Goal: Task Accomplishment & Management: Use online tool/utility

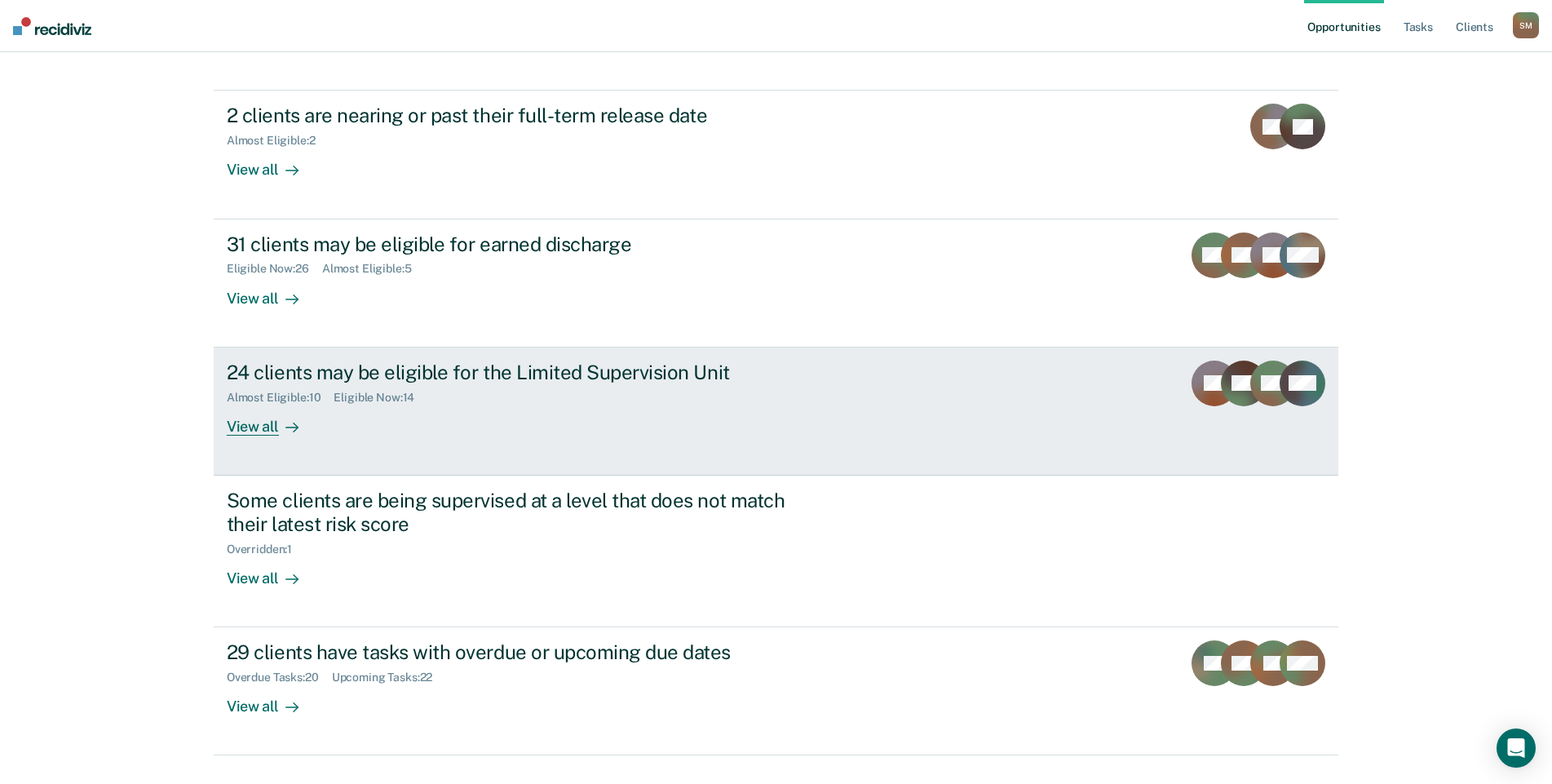
scroll to position [178, 0]
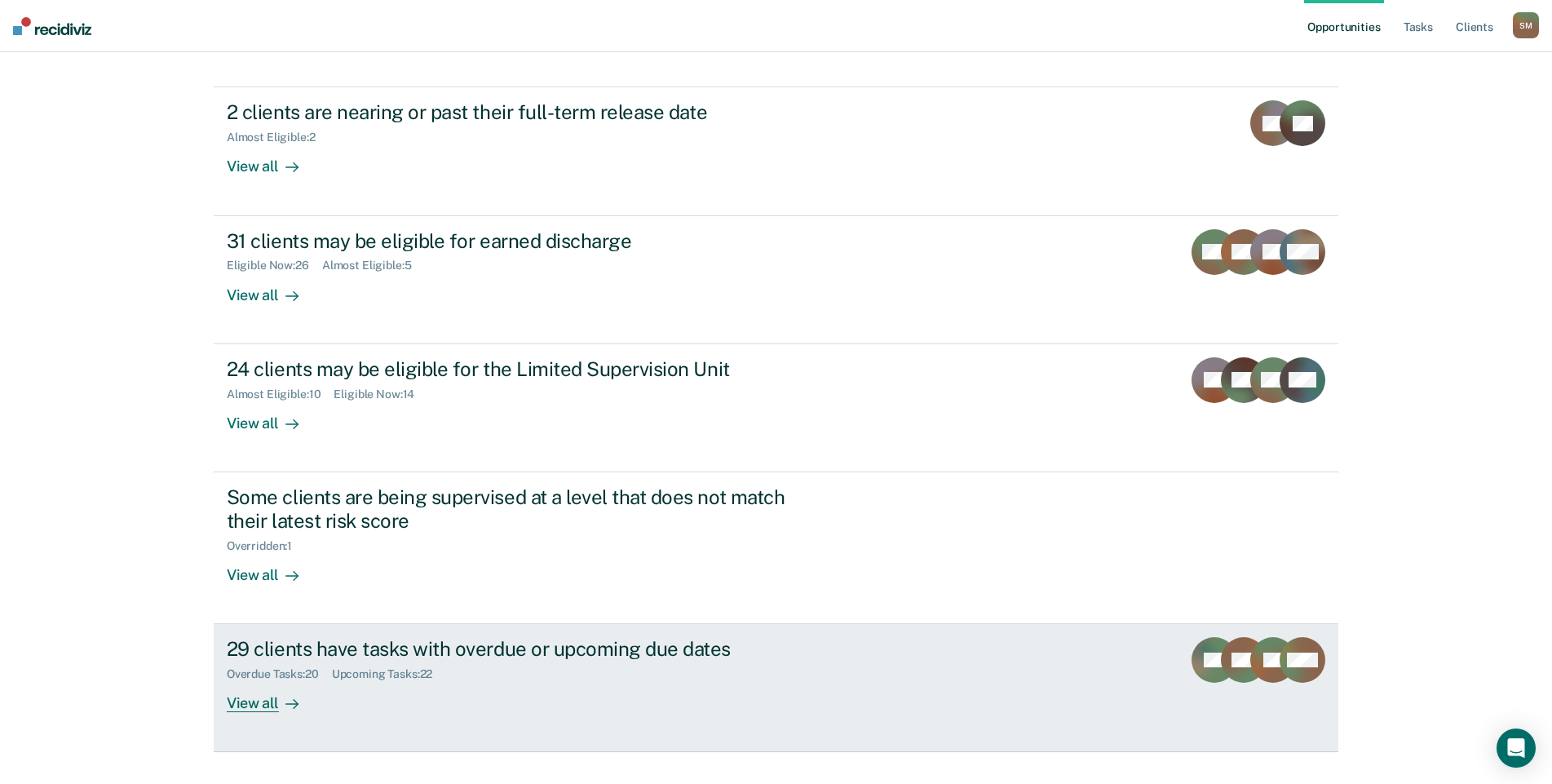
click at [723, 661] on div "Overdue Tasks : 20 Upcoming Tasks : 22" at bounding box center [513, 671] width 572 height 20
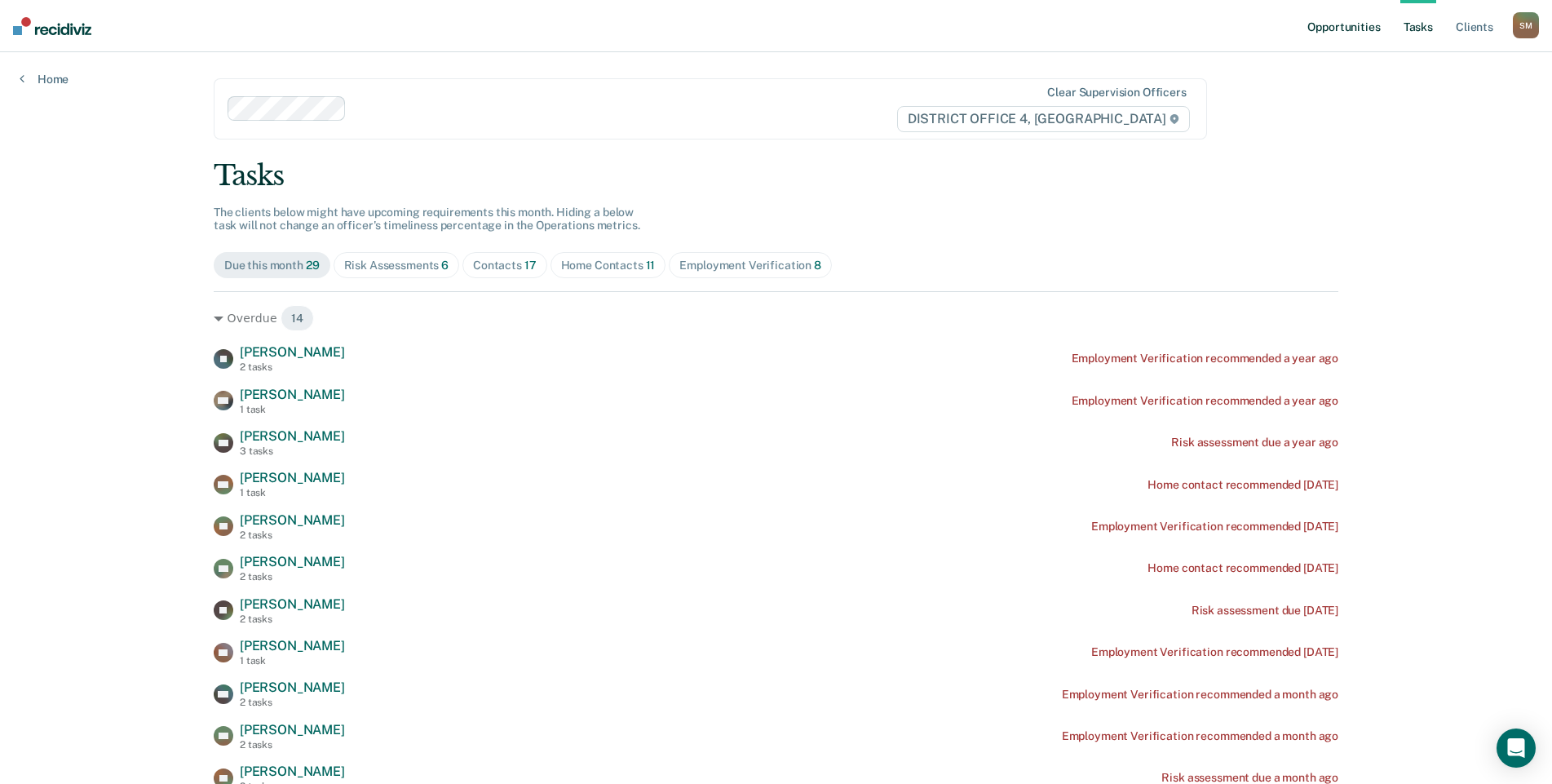
click at [1350, 34] on link "Opportunities" at bounding box center [1344, 26] width 79 height 52
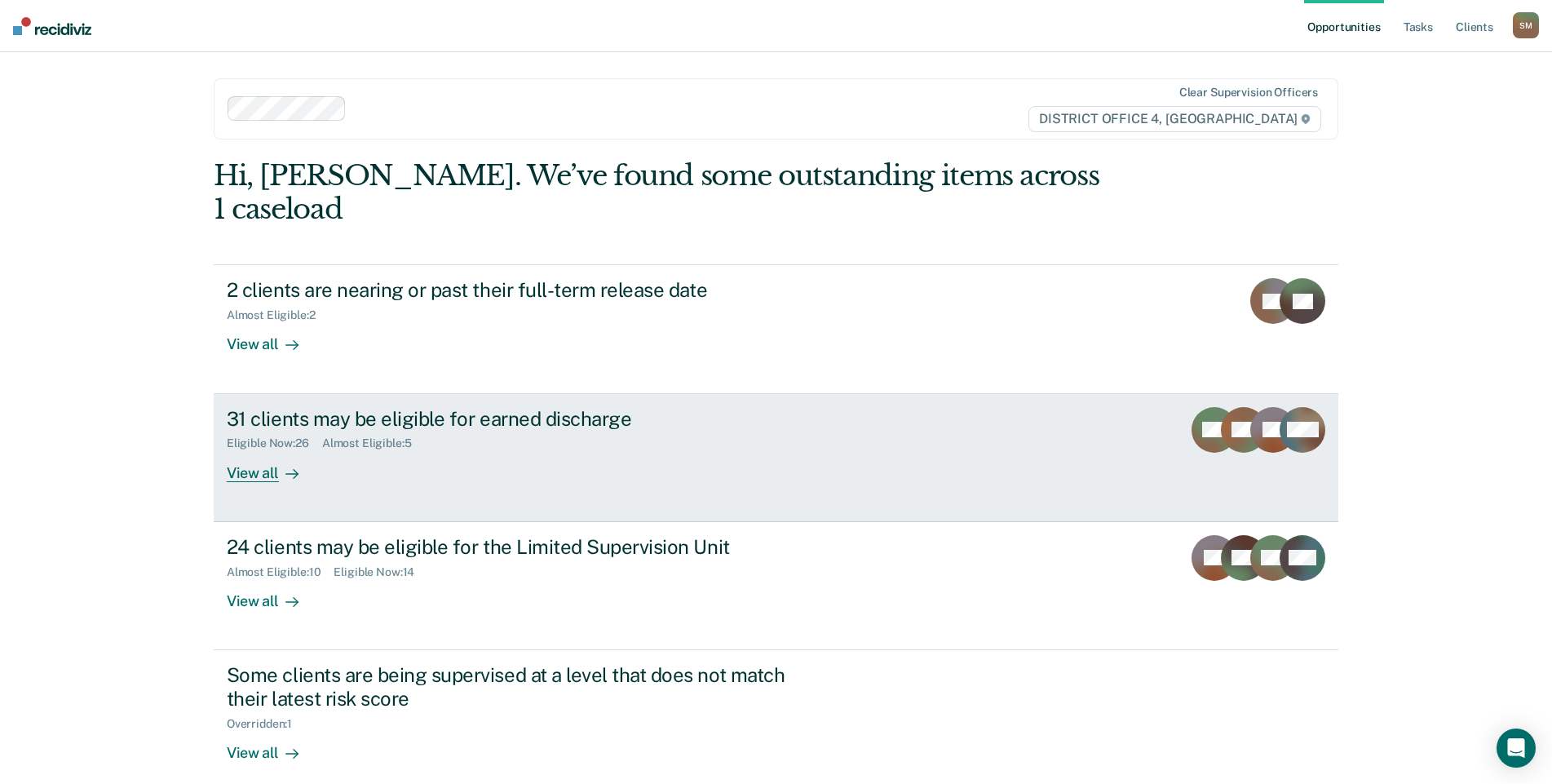
click at [436, 407] on div "31 clients may be eligible for earned discharge" at bounding box center [513, 419] width 572 height 24
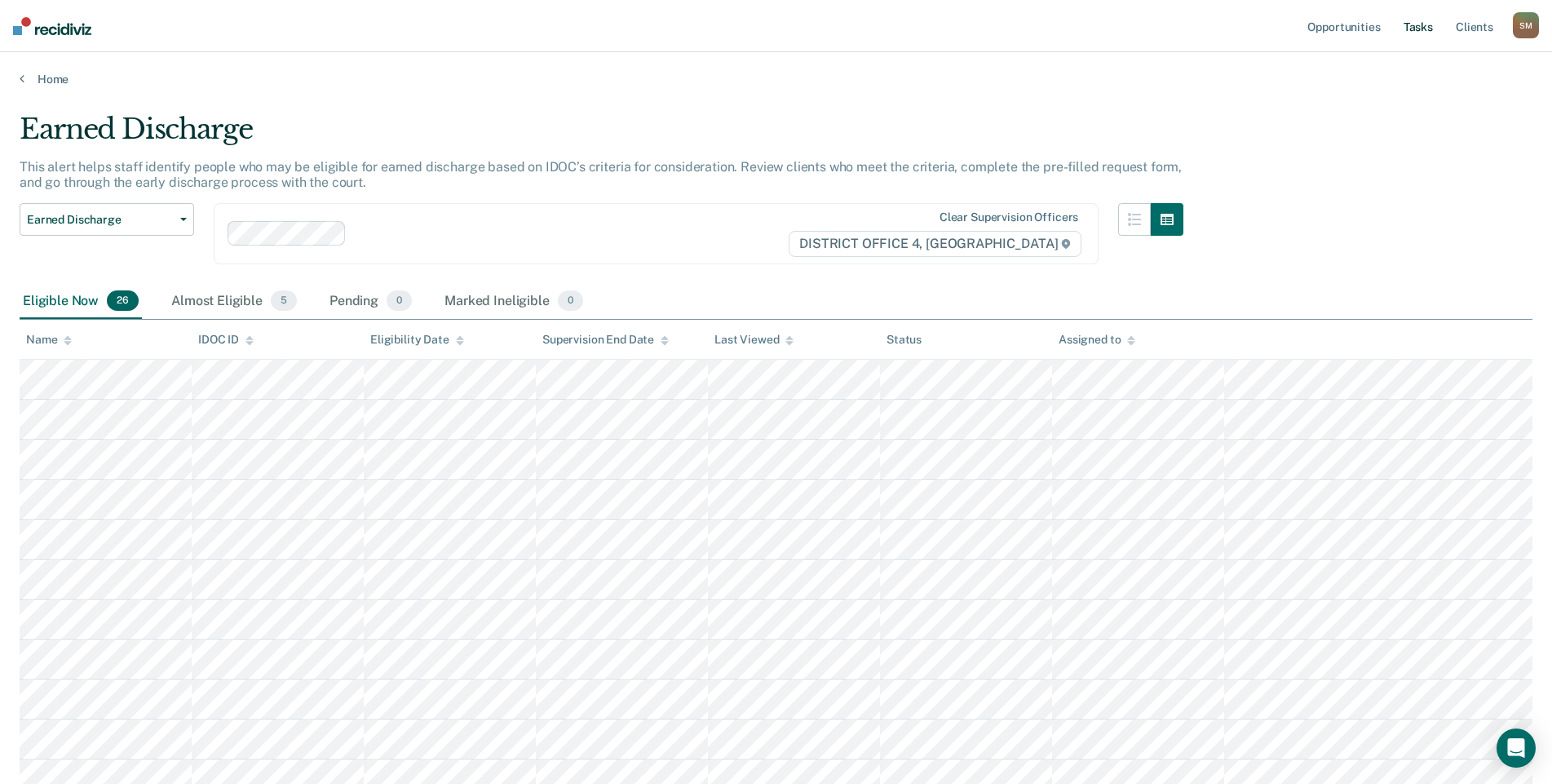
click at [1417, 31] on link "Tasks" at bounding box center [1418, 26] width 36 height 52
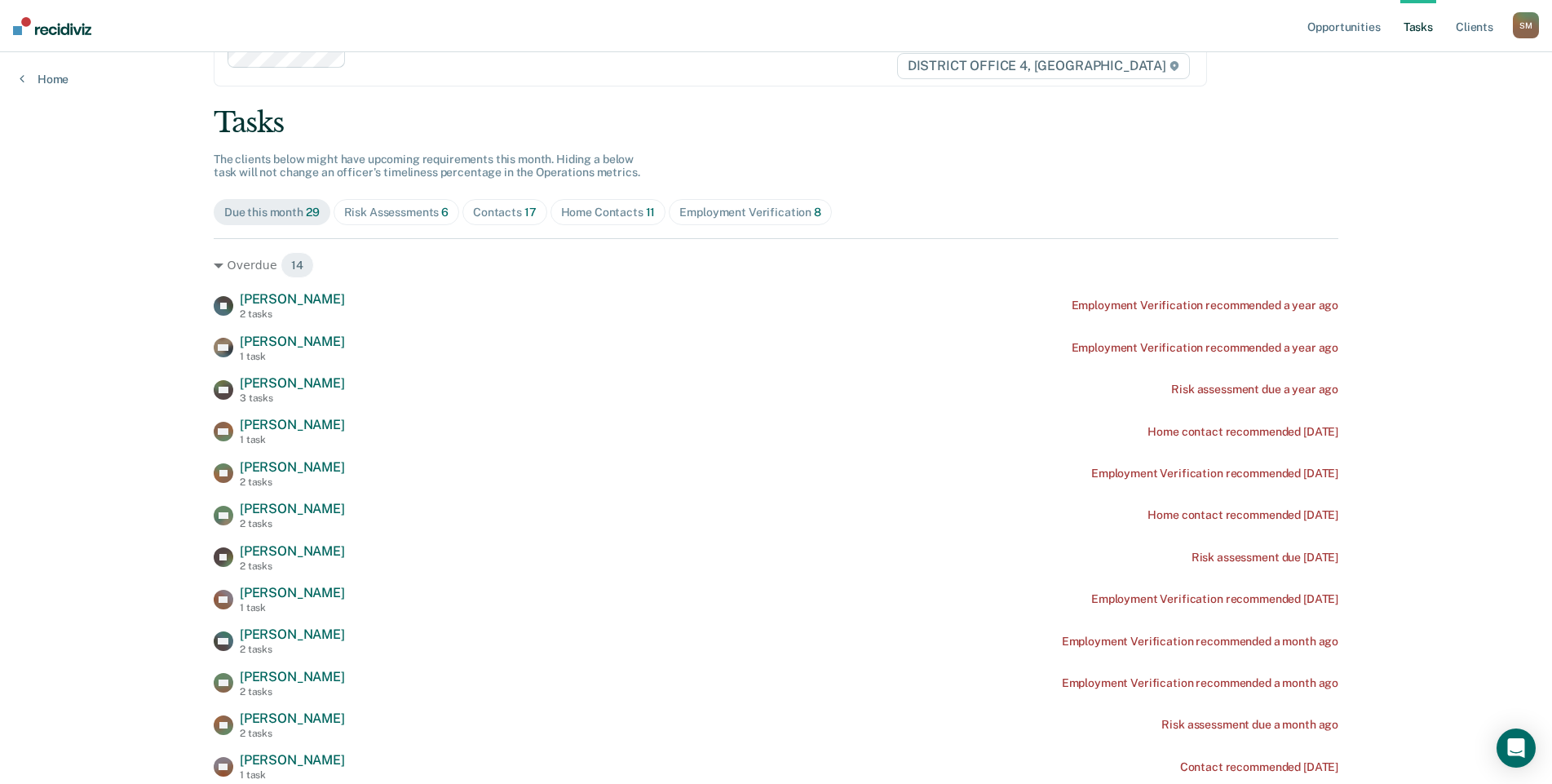
scroll to position [82, 0]
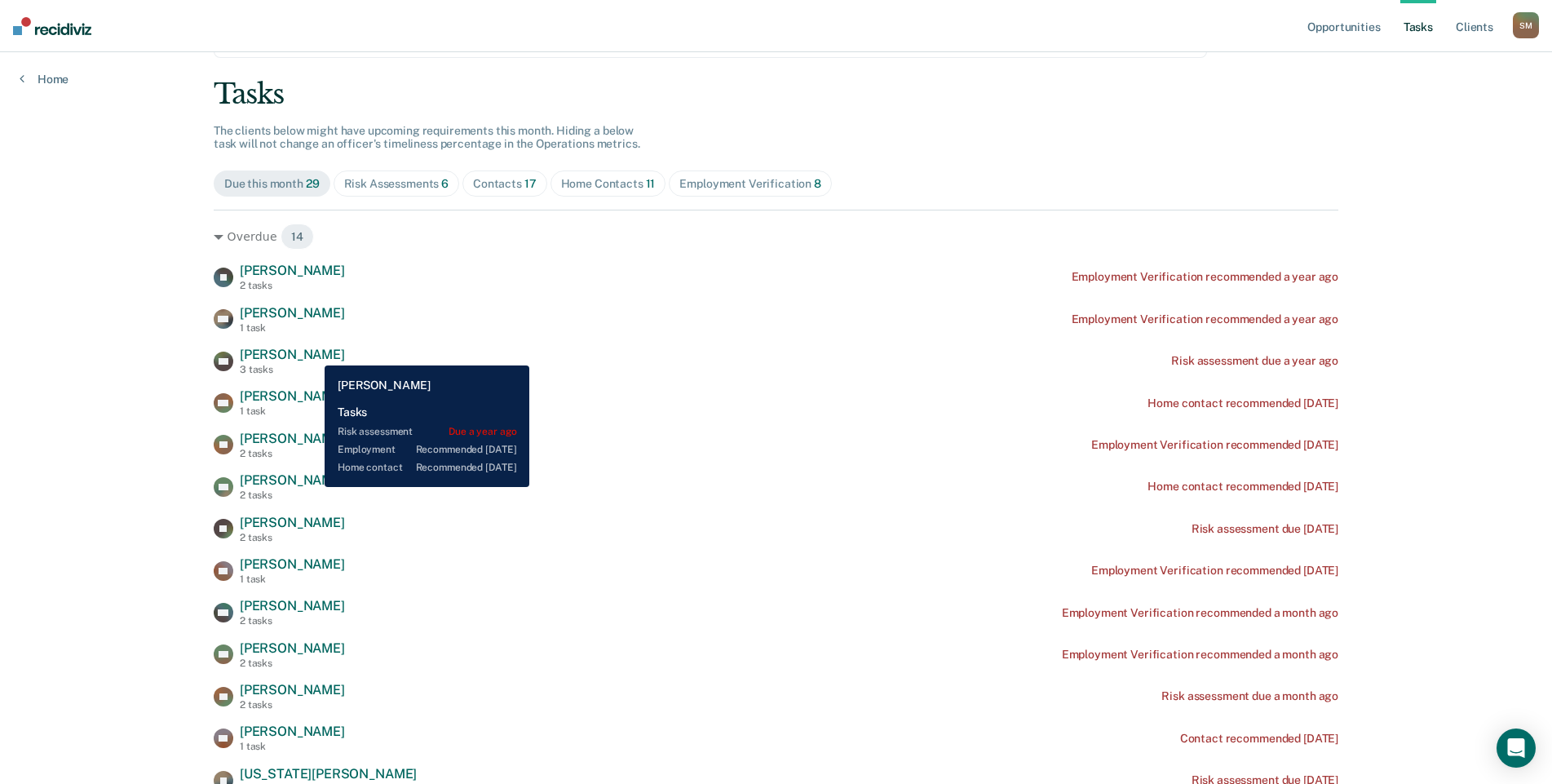
click at [313, 353] on span "[PERSON_NAME]" at bounding box center [292, 354] width 105 height 15
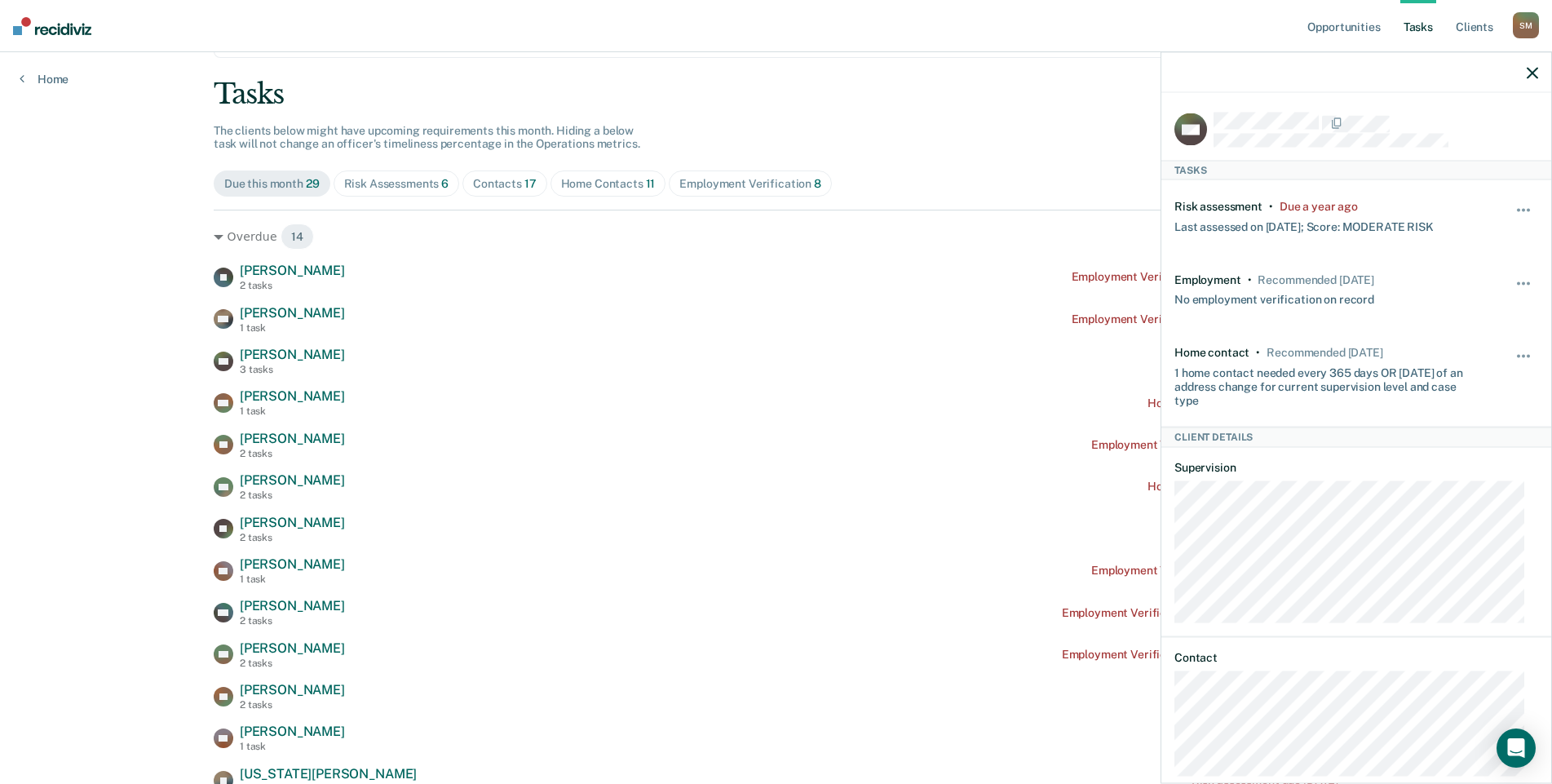
scroll to position [27, 0]
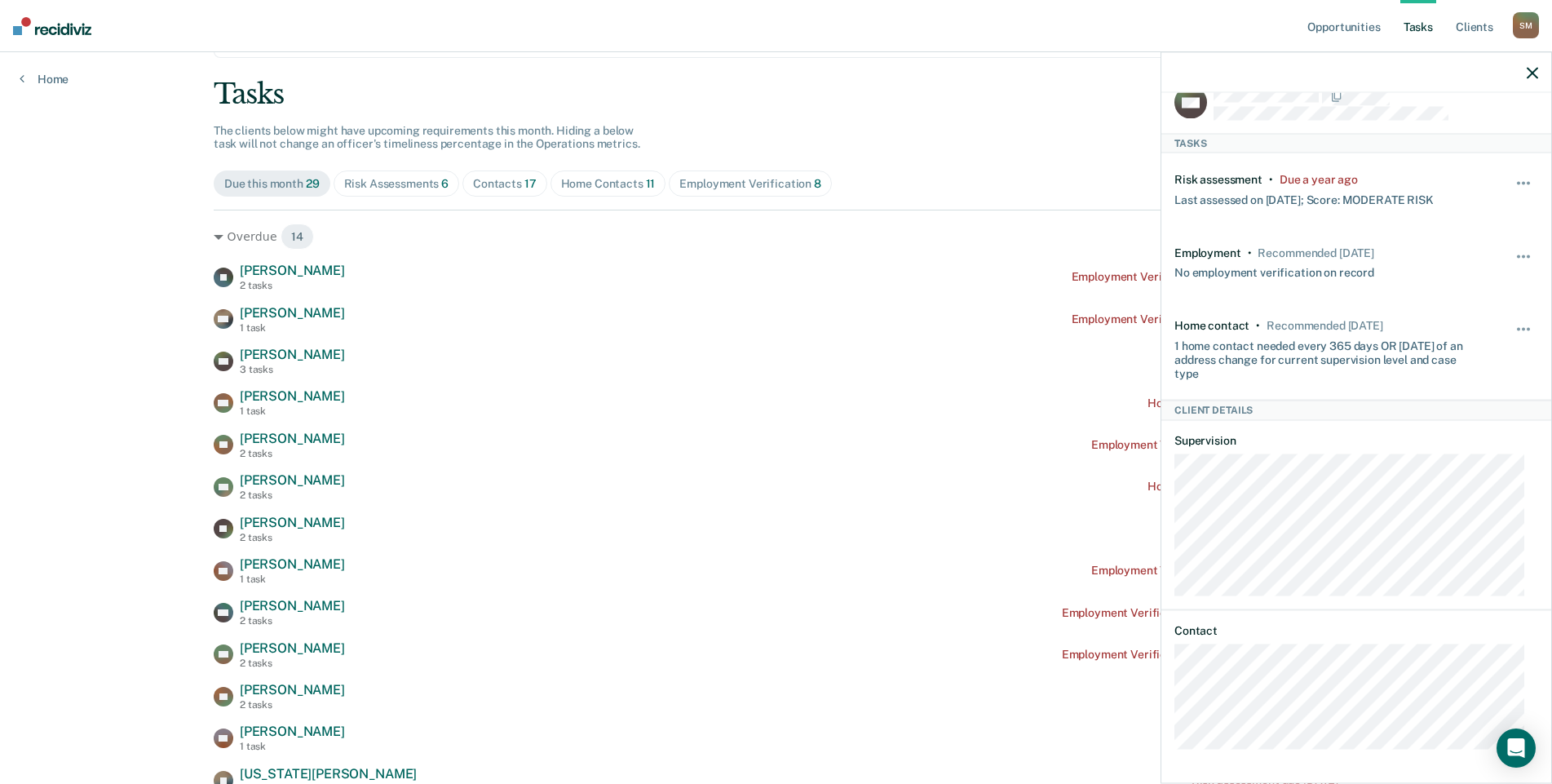
click at [1168, 704] on div "MR Tasks Risk assessment • Due a year ago Last assessed on [DATE]; Score: MODER…" at bounding box center [1356, 436] width 389 height 687
click at [493, 186] on div "Contacts 17" at bounding box center [504, 184] width 63 height 13
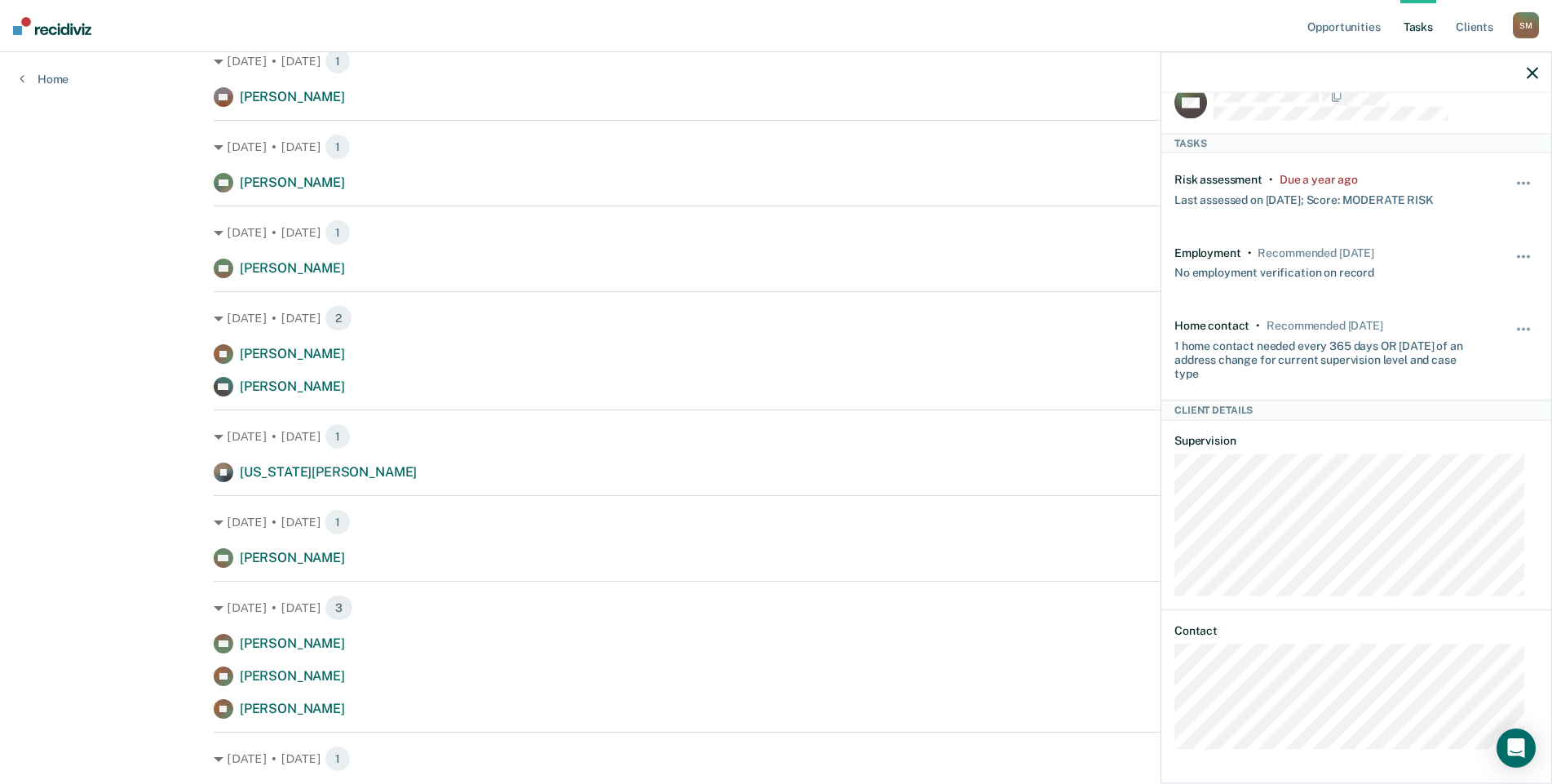
scroll to position [244, 0]
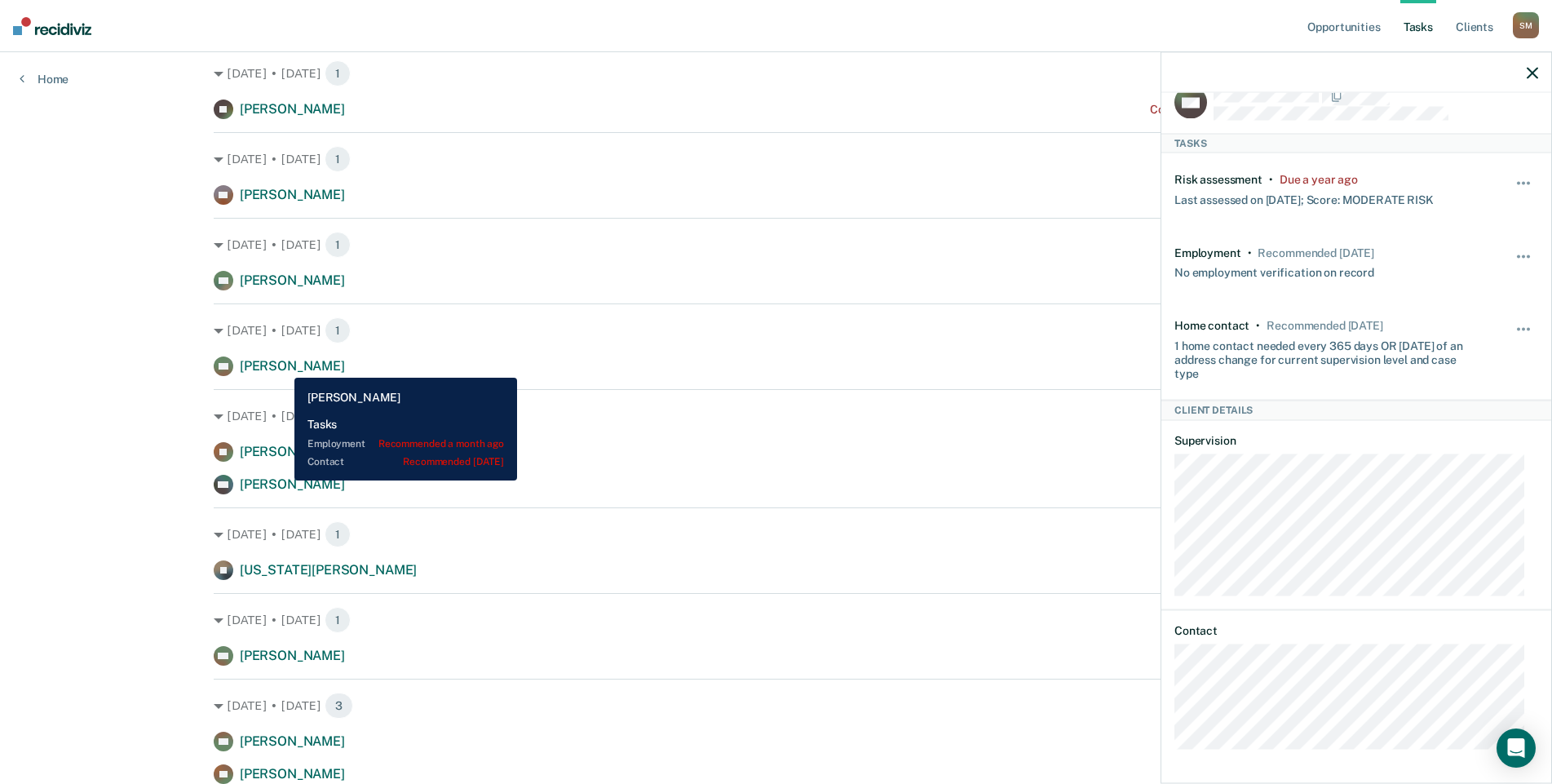
click at [282, 366] on span "[PERSON_NAME]" at bounding box center [292, 366] width 105 height 15
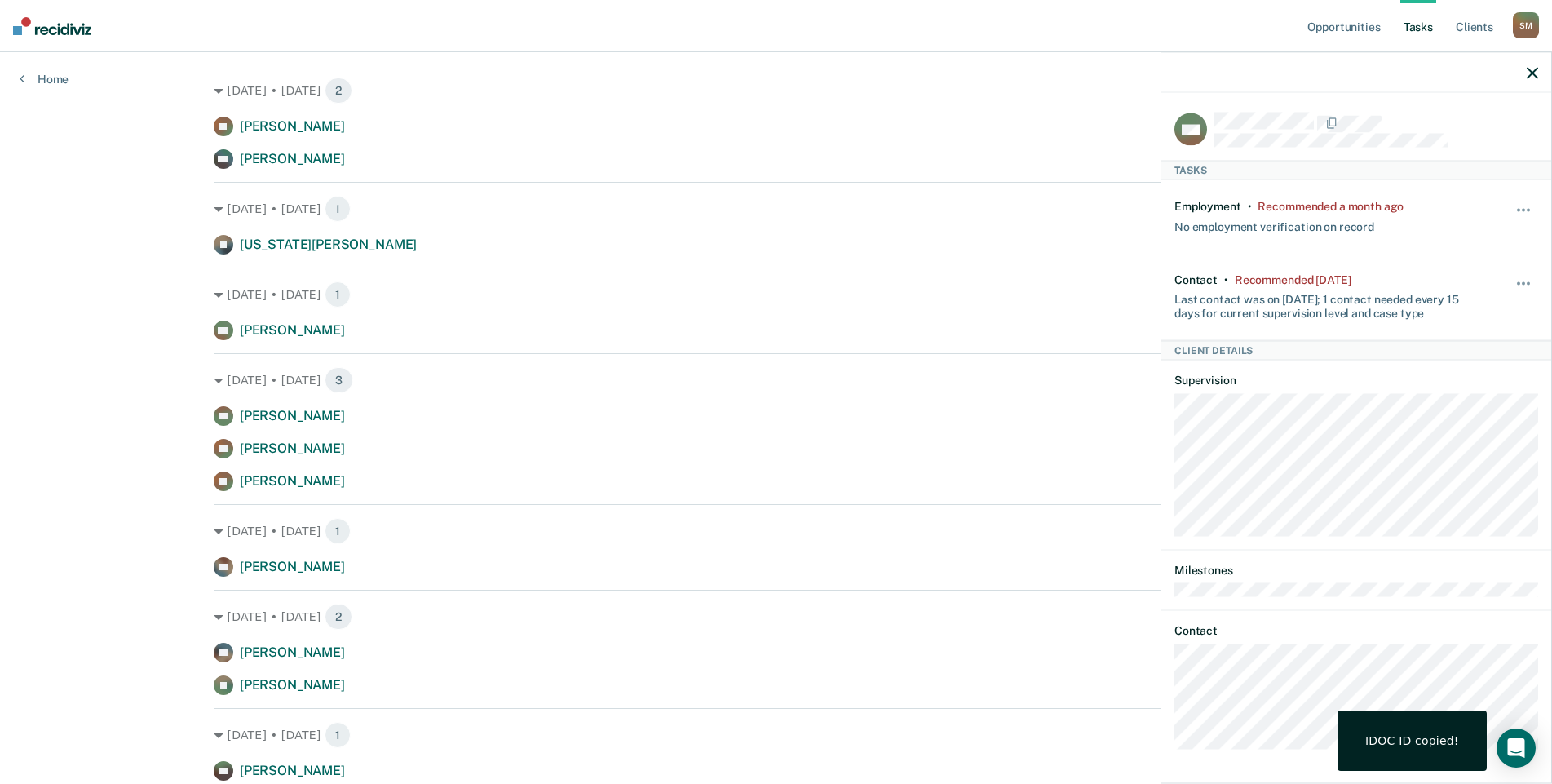
scroll to position [571, 0]
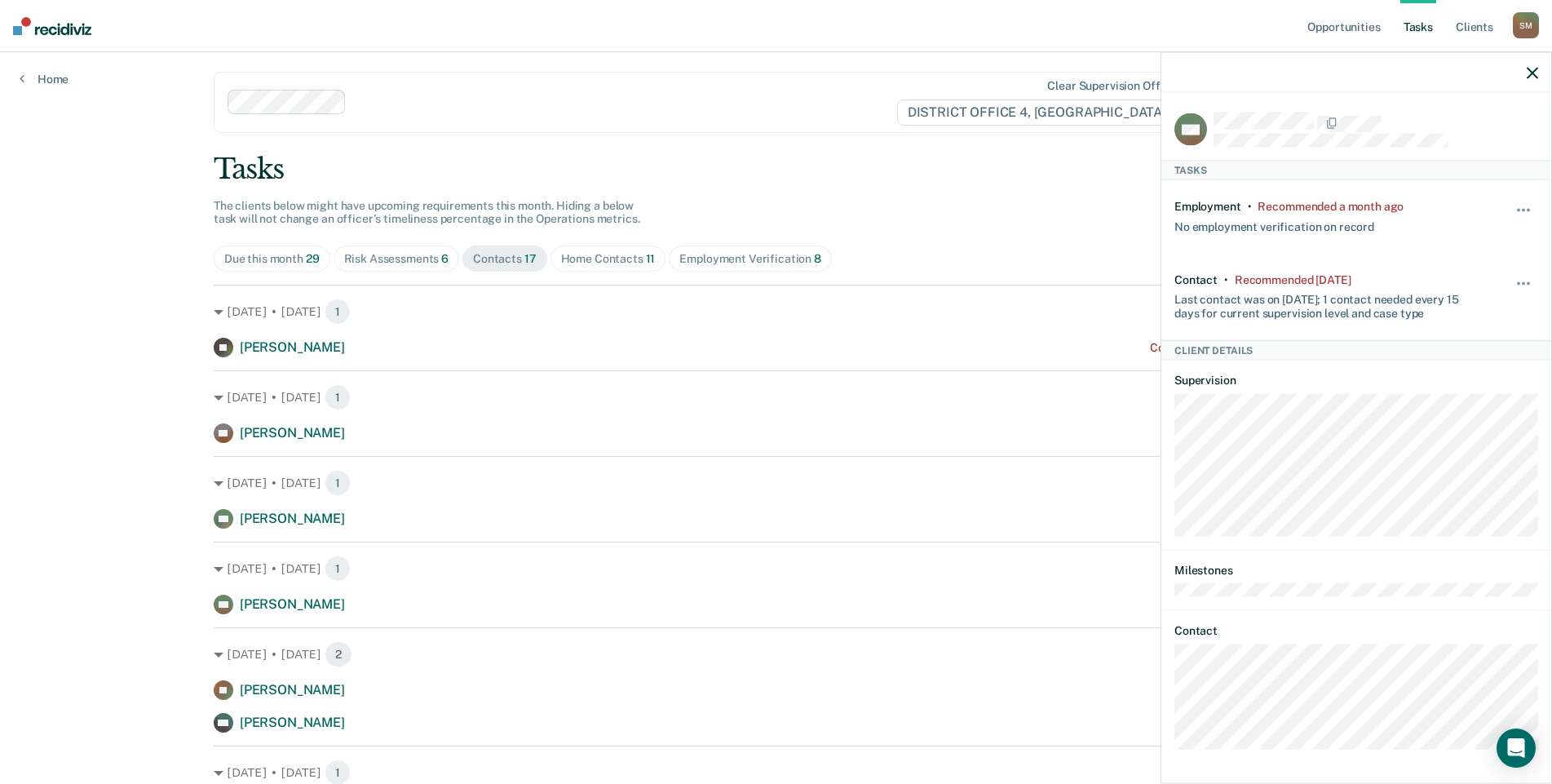
scroll to position [0, 0]
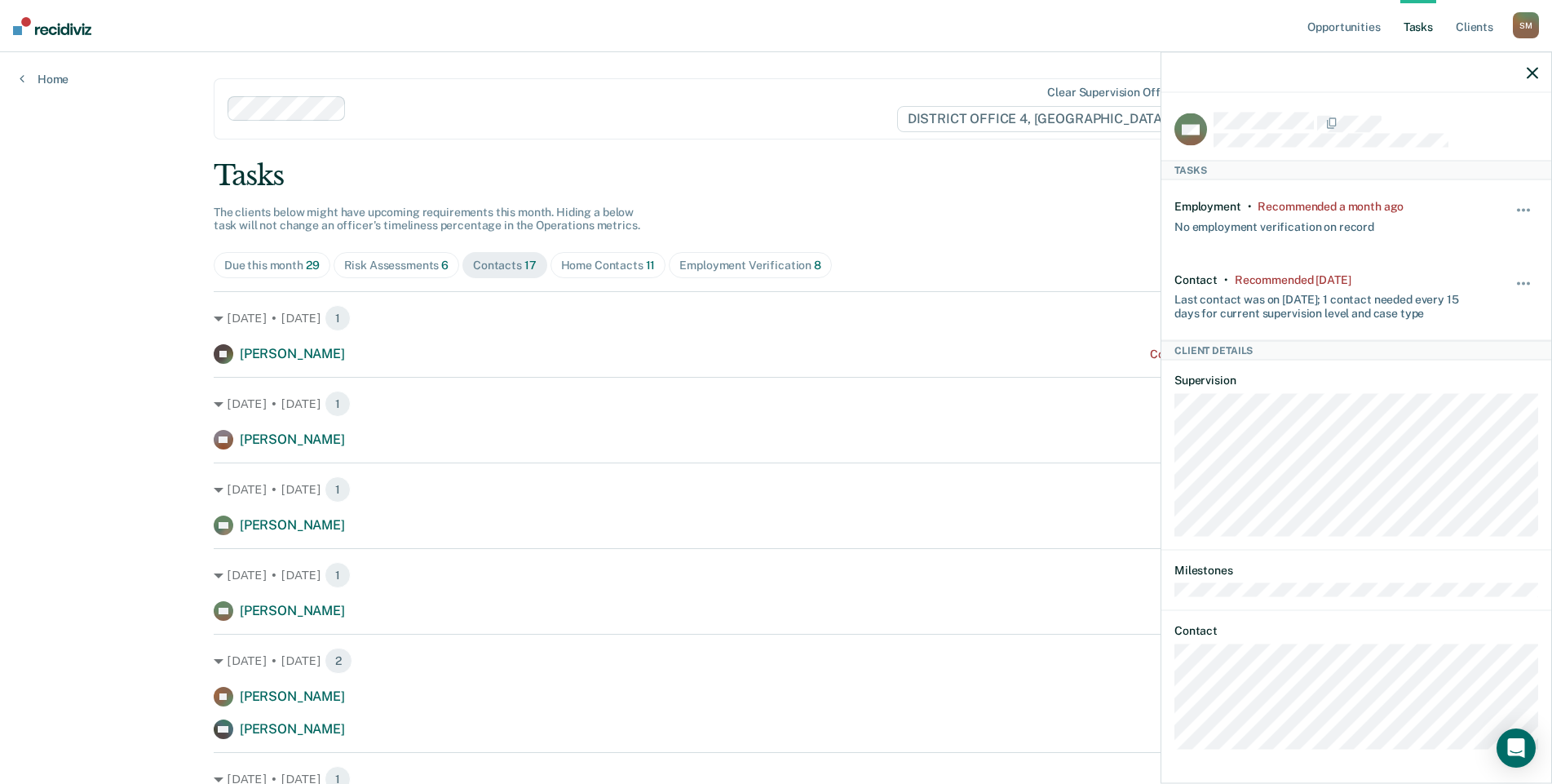
click at [388, 272] on span "Risk Assessments 6" at bounding box center [397, 265] width 126 height 26
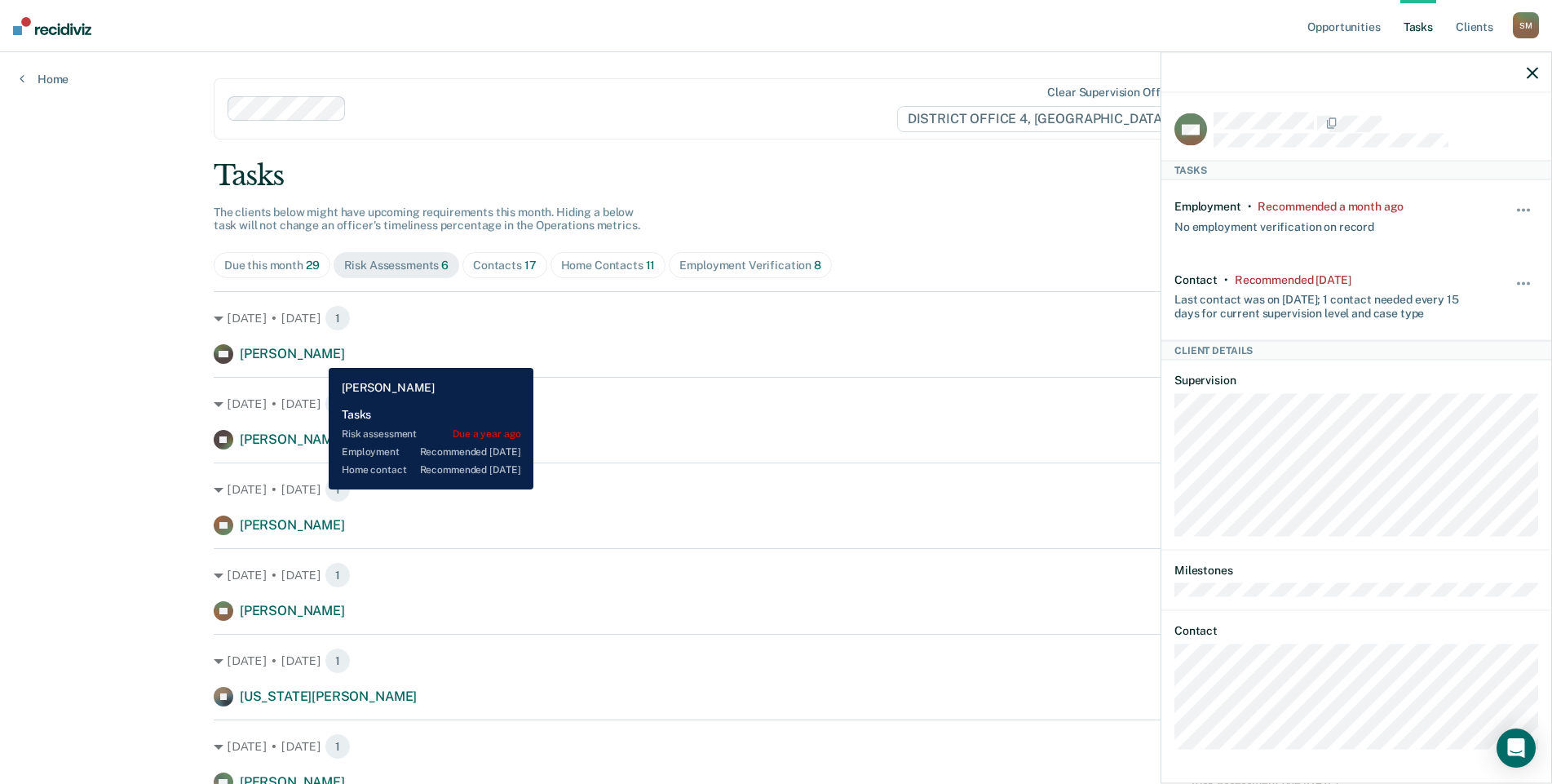
click at [316, 356] on span "[PERSON_NAME]" at bounding box center [292, 353] width 105 height 15
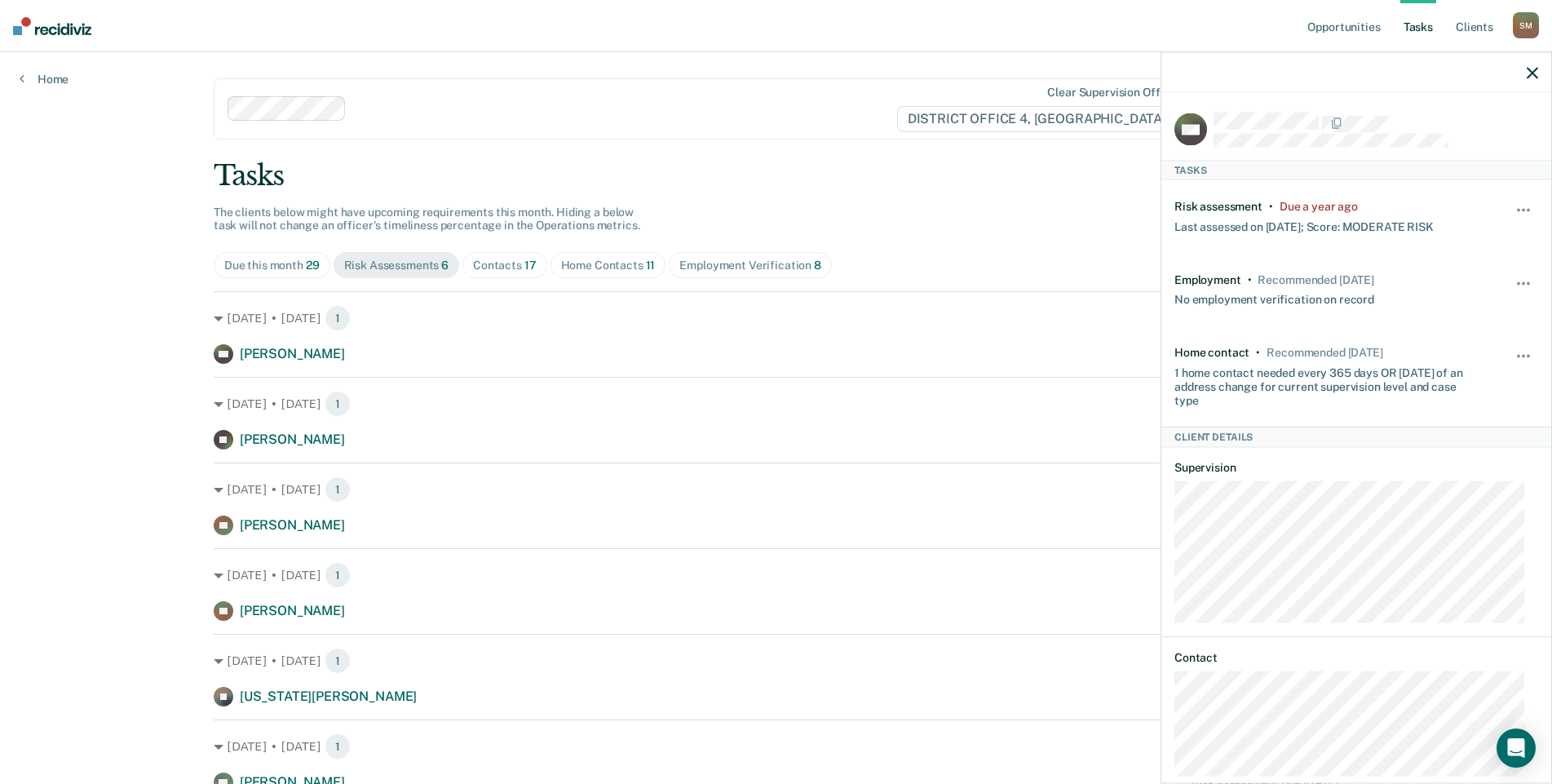
click at [584, 265] on div "Home Contacts 11" at bounding box center [609, 266] width 94 height 13
click at [1535, 67] on icon "button" at bounding box center [1533, 72] width 12 height 12
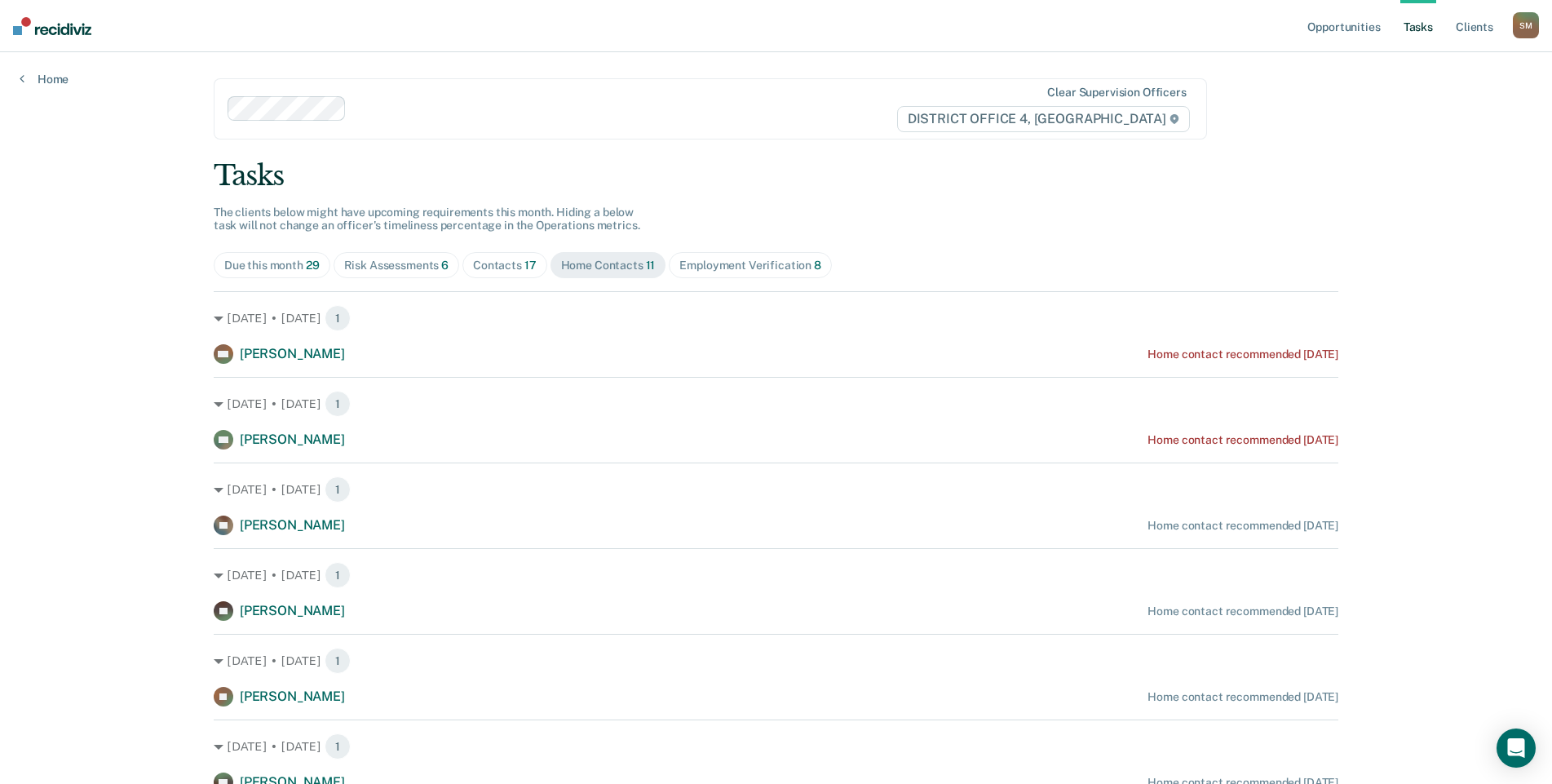
click at [615, 260] on div "Home Contacts 11" at bounding box center [609, 266] width 94 height 13
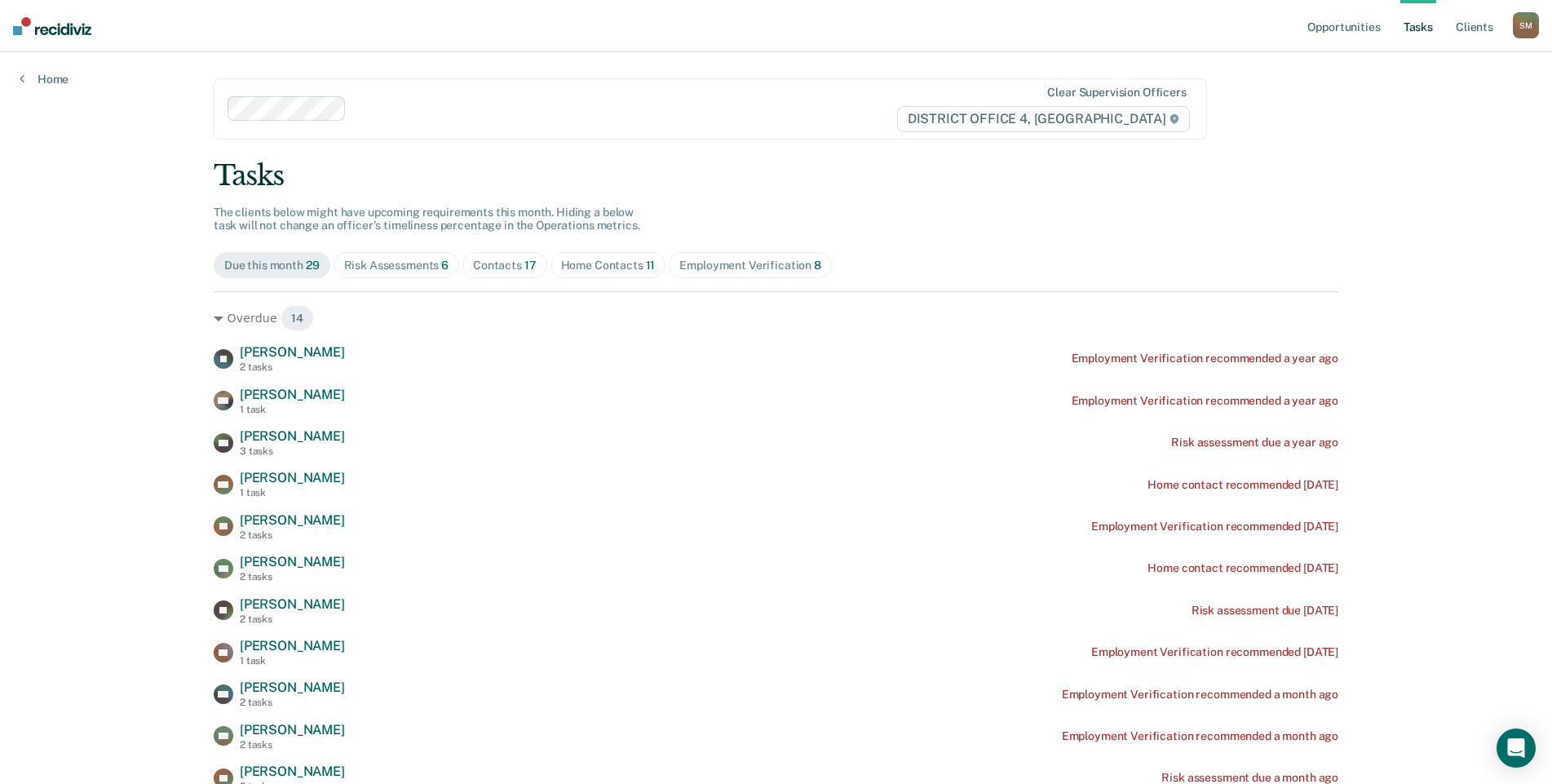
click at [588, 261] on div "Home Contacts 11" at bounding box center [609, 266] width 94 height 13
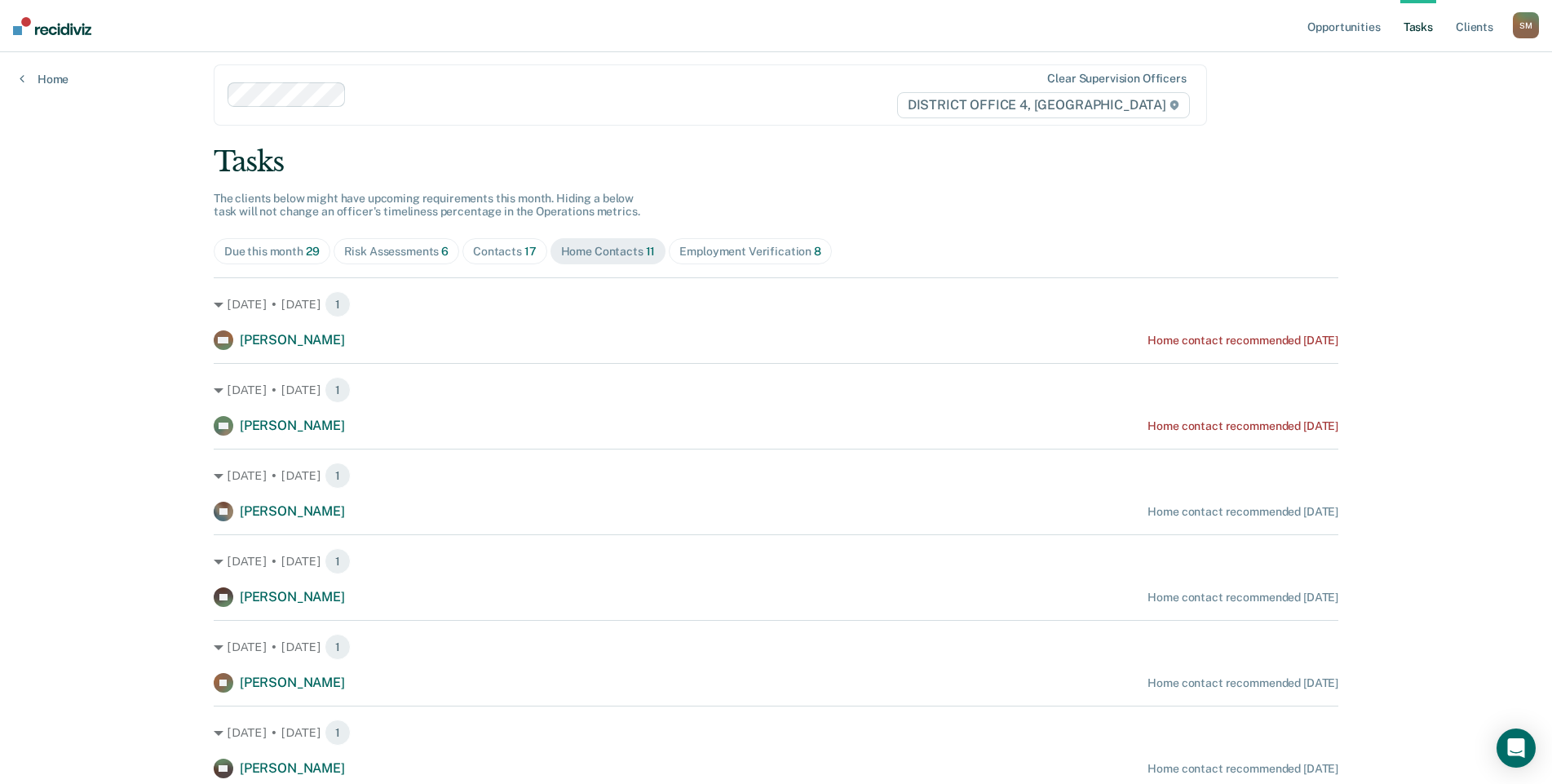
scroll to position [13, 0]
click at [785, 257] on div "Employment Verification 8" at bounding box center [750, 253] width 142 height 13
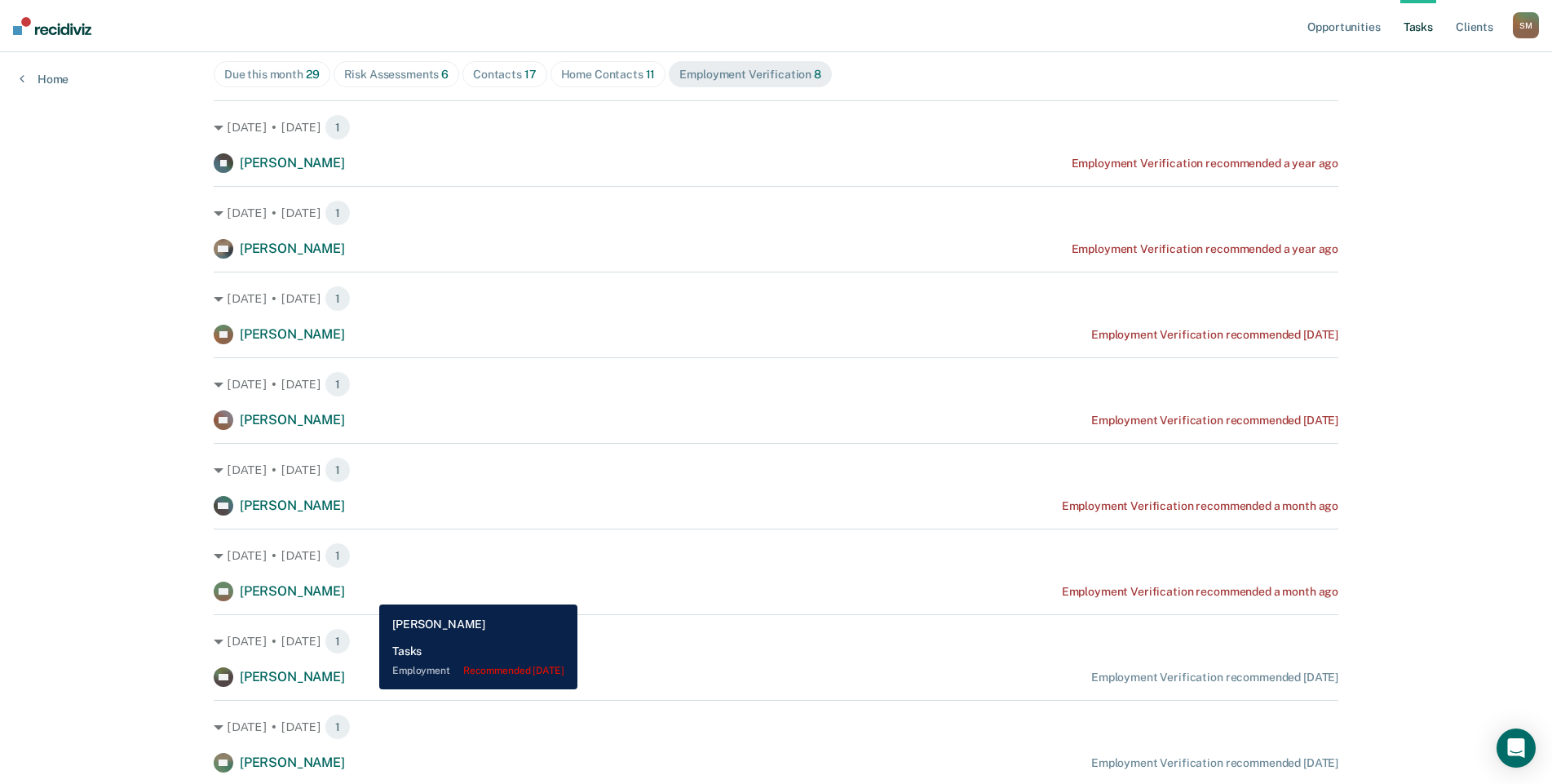
scroll to position [244, 0]
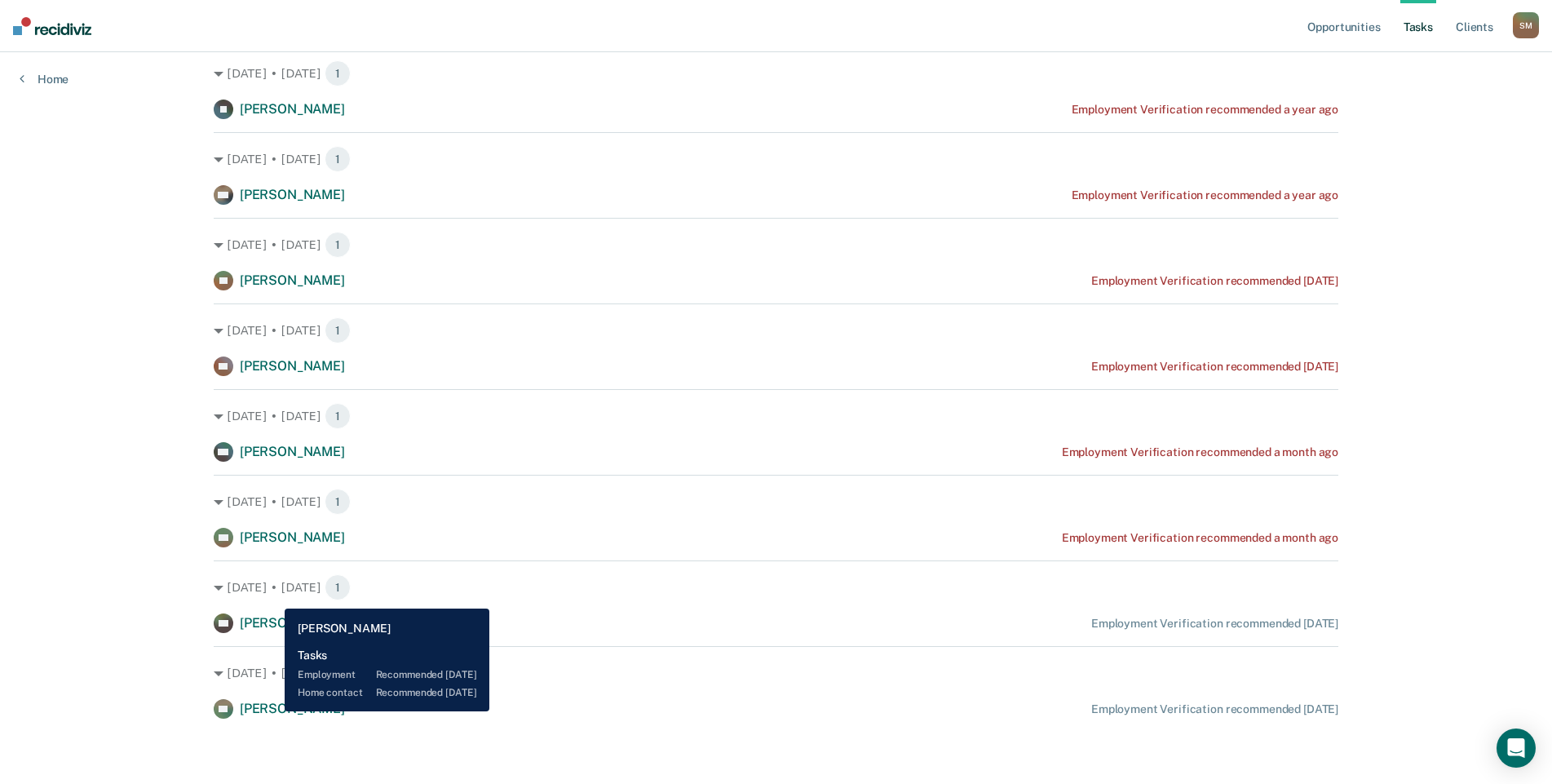
click at [272, 712] on span "[PERSON_NAME]" at bounding box center [292, 708] width 105 height 15
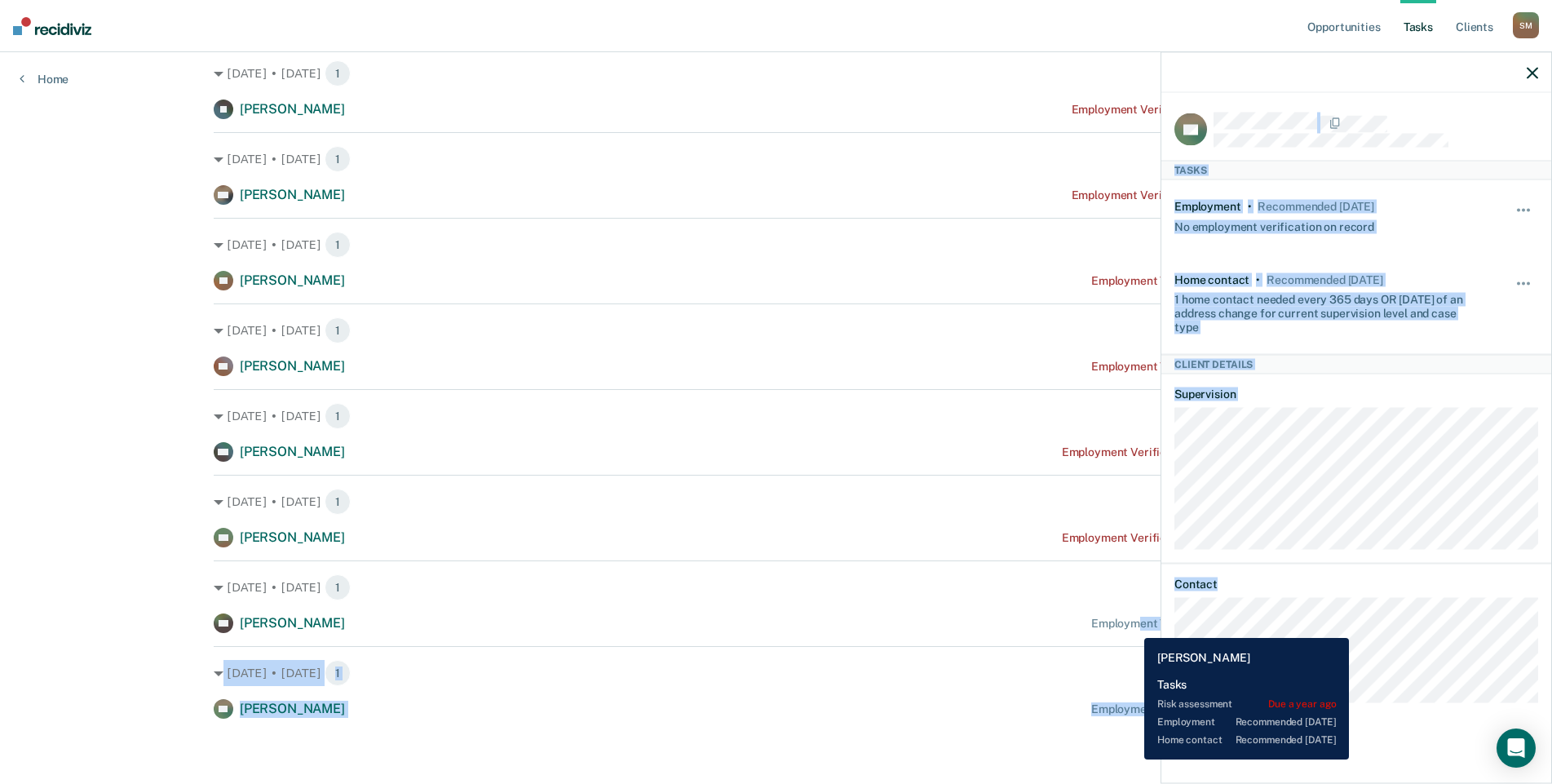
click at [1132, 539] on body "Looks like you’re using Internet Explorer 11. For faster loading and a better e…" at bounding box center [776, 148] width 1552 height 784
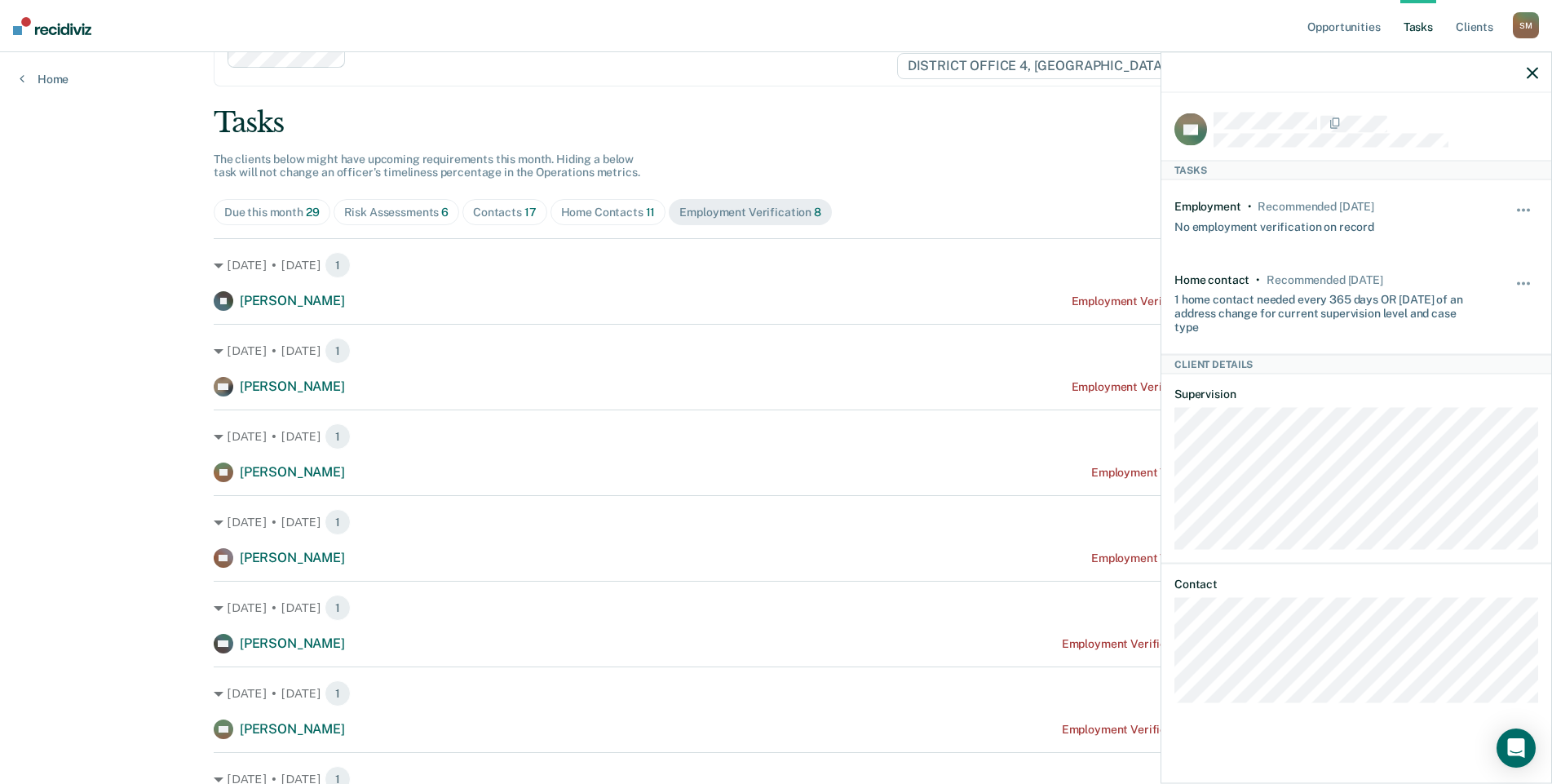
scroll to position [82, 0]
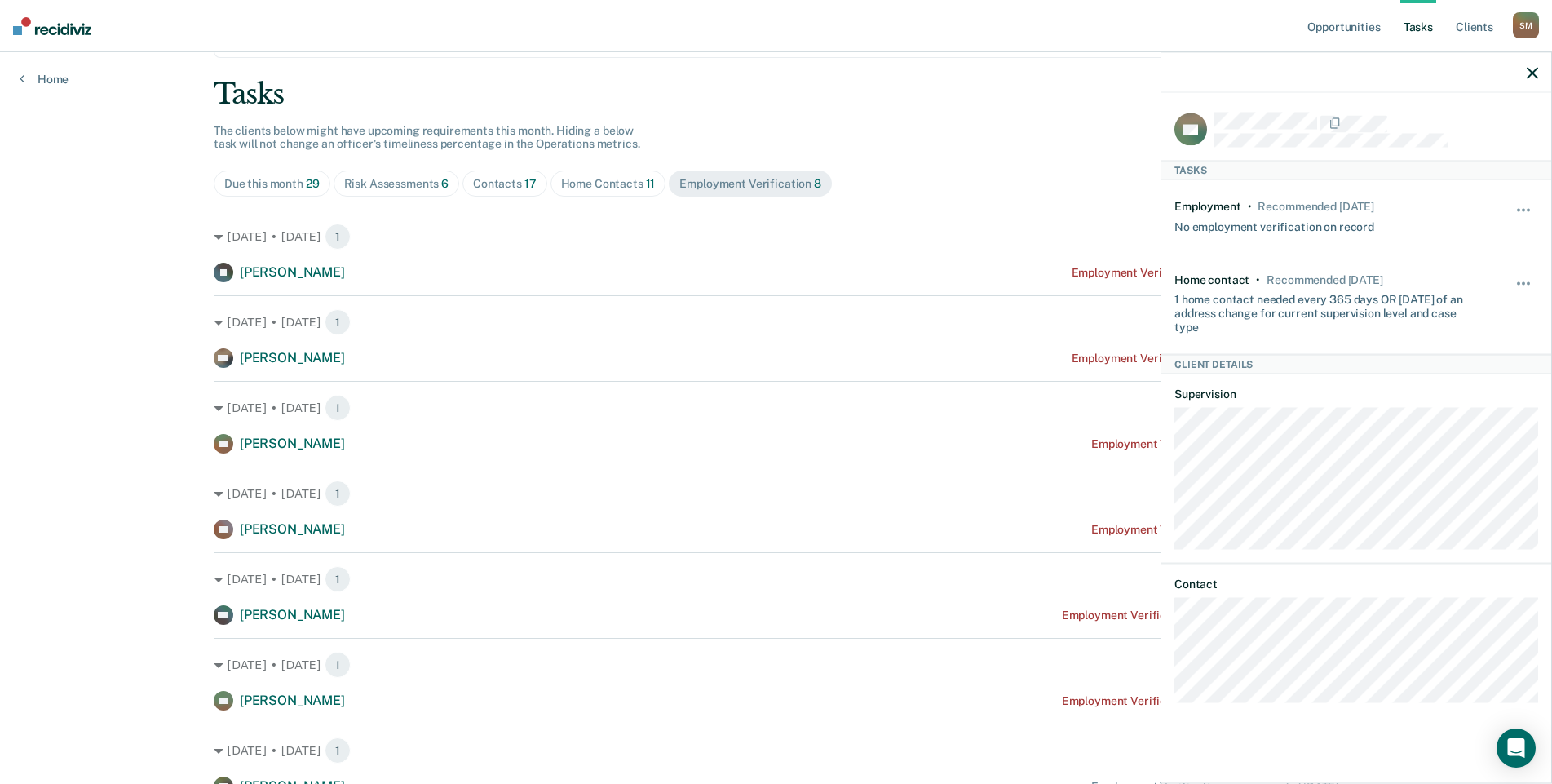
click at [1532, 75] on icon "button" at bounding box center [1533, 72] width 12 height 12
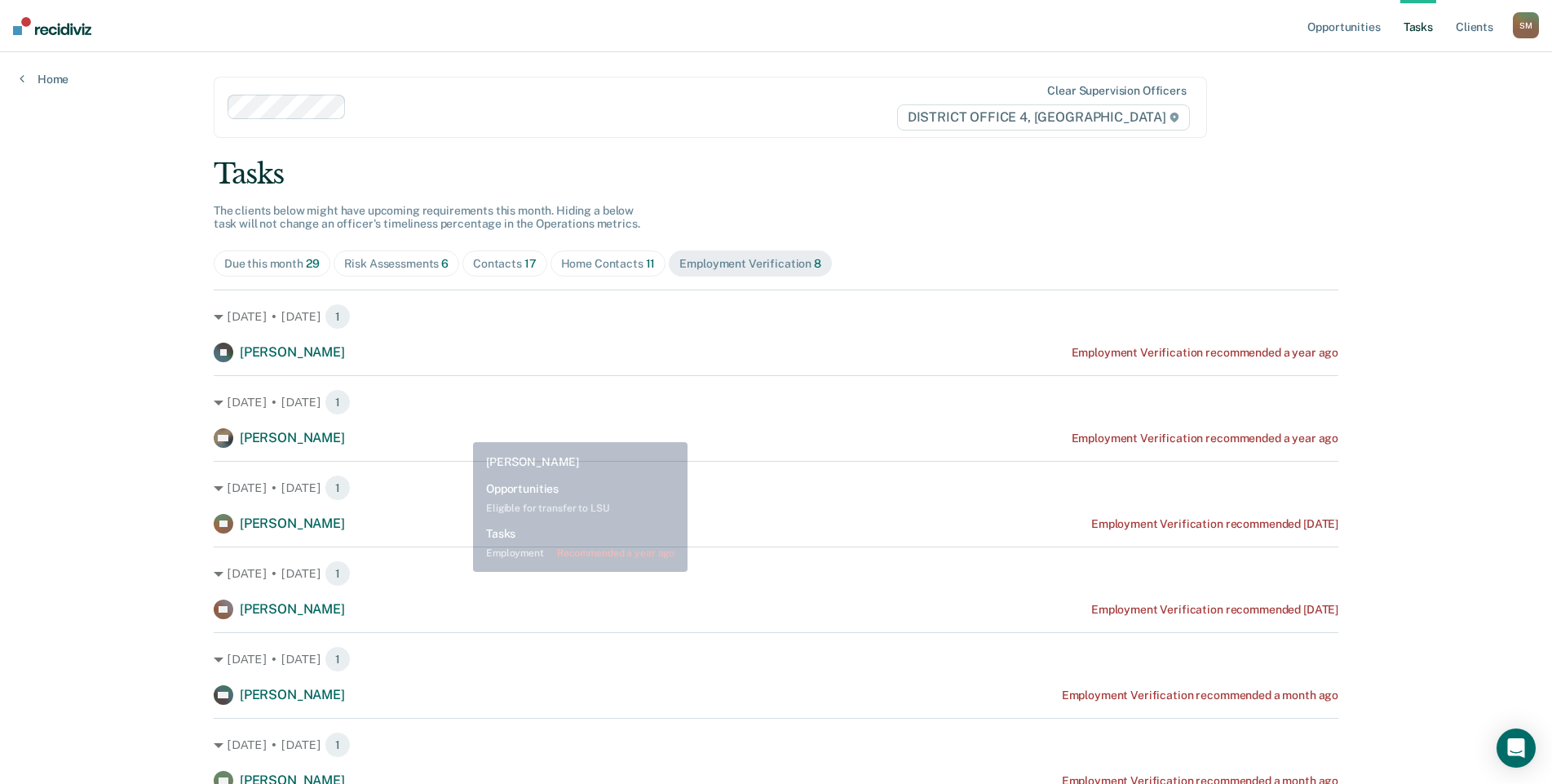
scroll to position [0, 0]
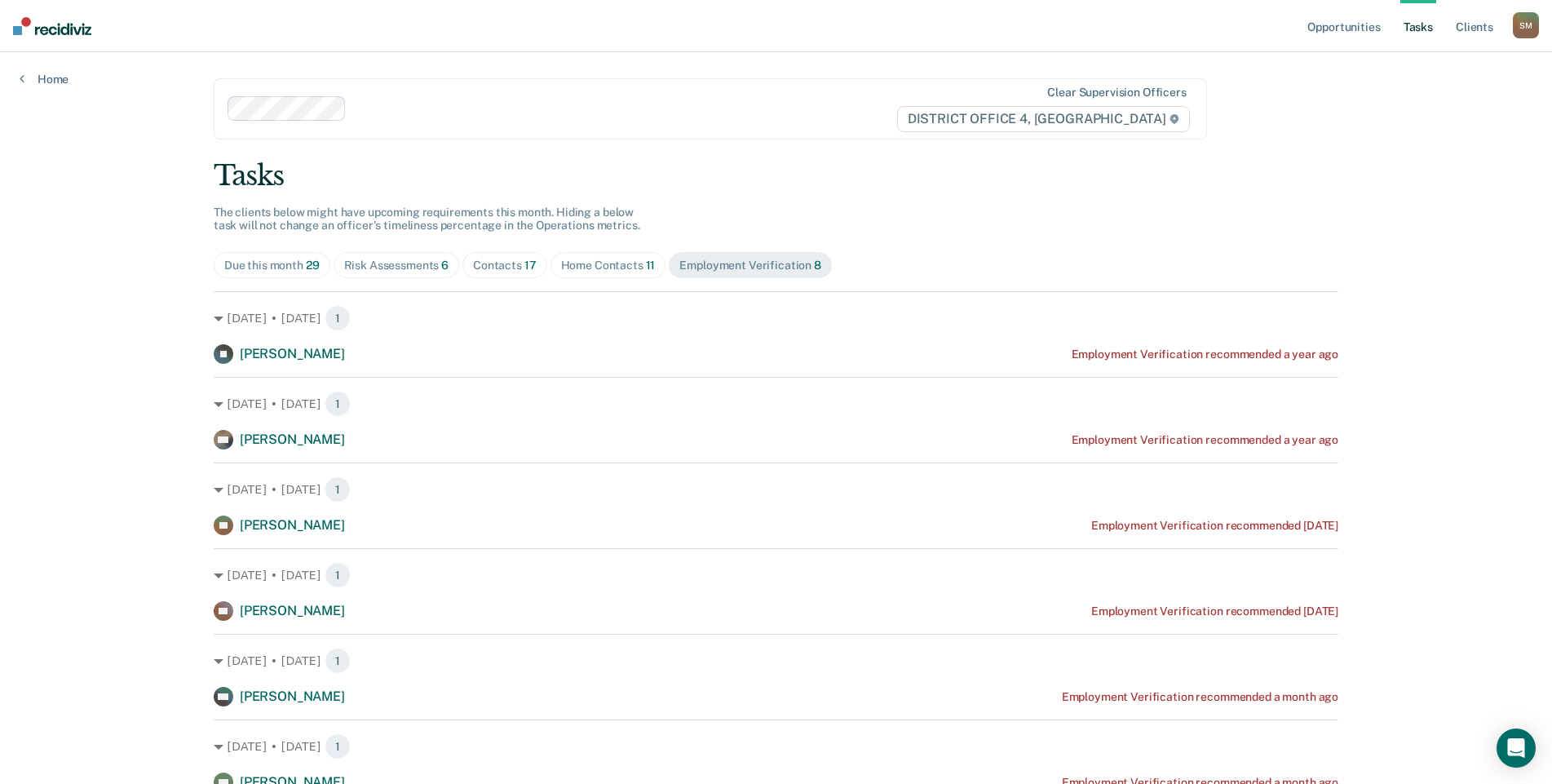
click at [1424, 25] on link "Tasks" at bounding box center [1418, 26] width 36 height 52
click at [1425, 26] on link "Tasks" at bounding box center [1418, 26] width 36 height 52
click at [1479, 27] on link "Client s" at bounding box center [1474, 26] width 44 height 52
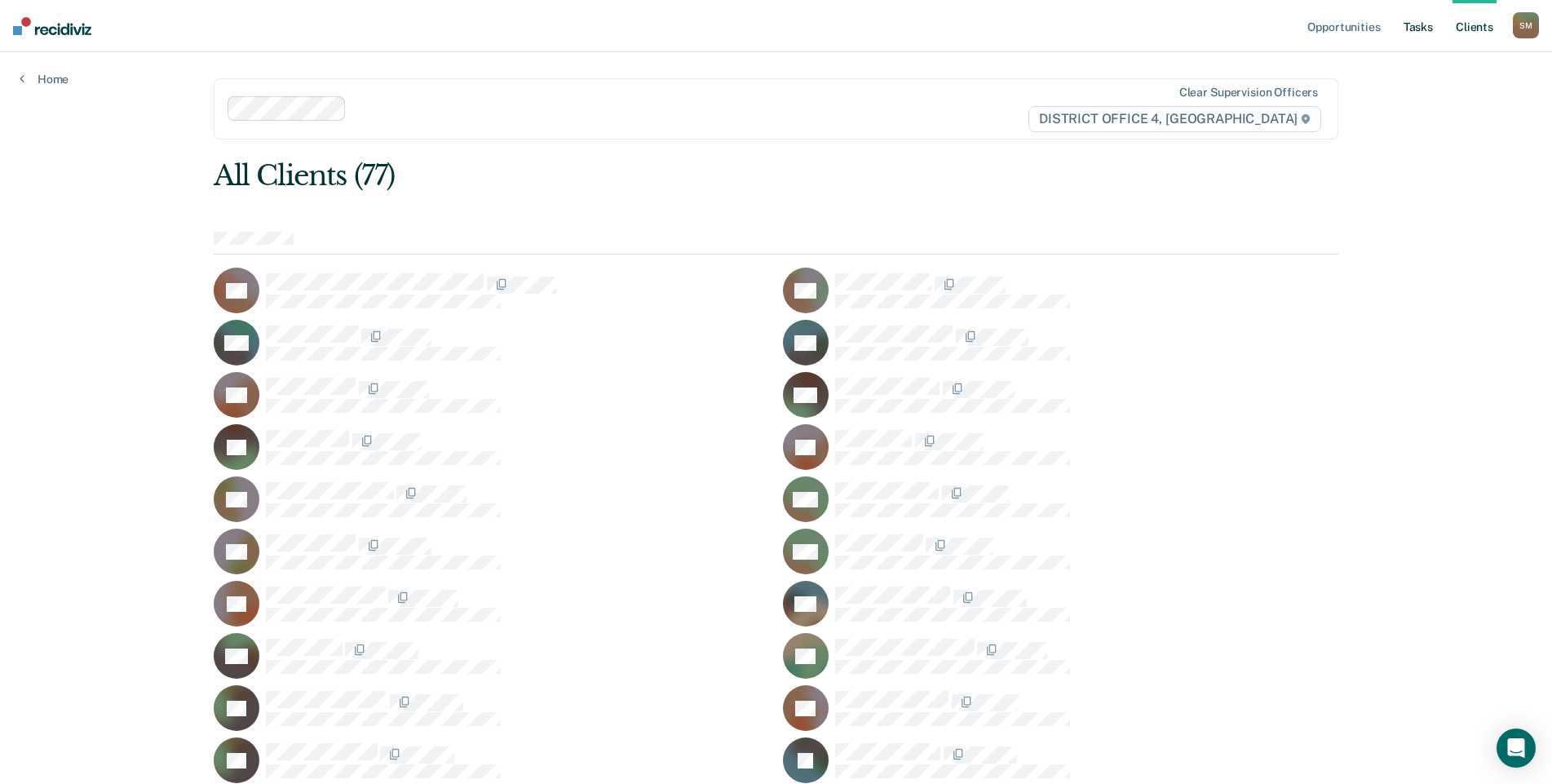
click at [1422, 28] on link "Tasks" at bounding box center [1418, 26] width 36 height 52
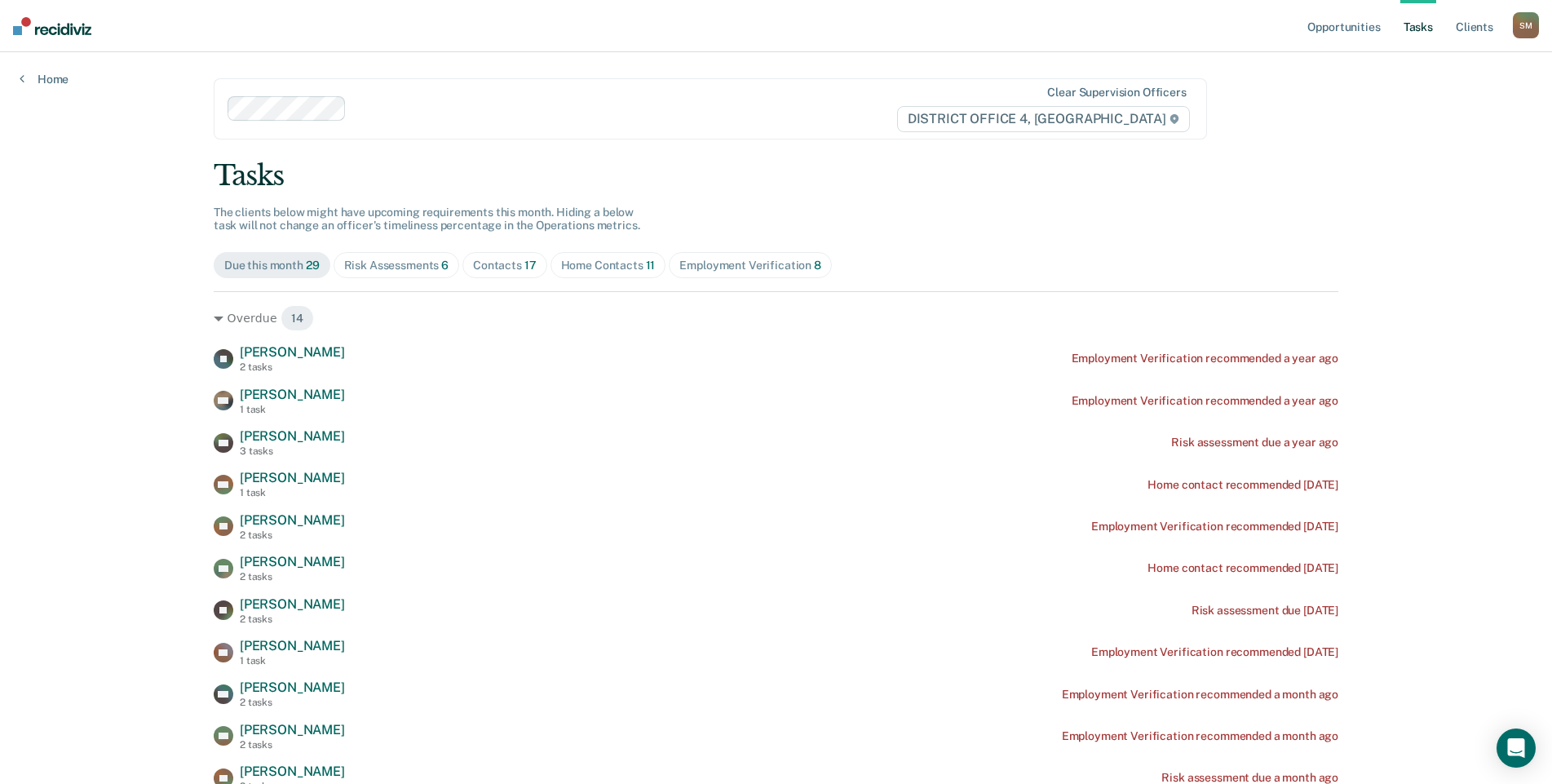
click at [494, 261] on div "Contacts 17" at bounding box center [504, 266] width 63 height 13
